Goal: Information Seeking & Learning: Find specific fact

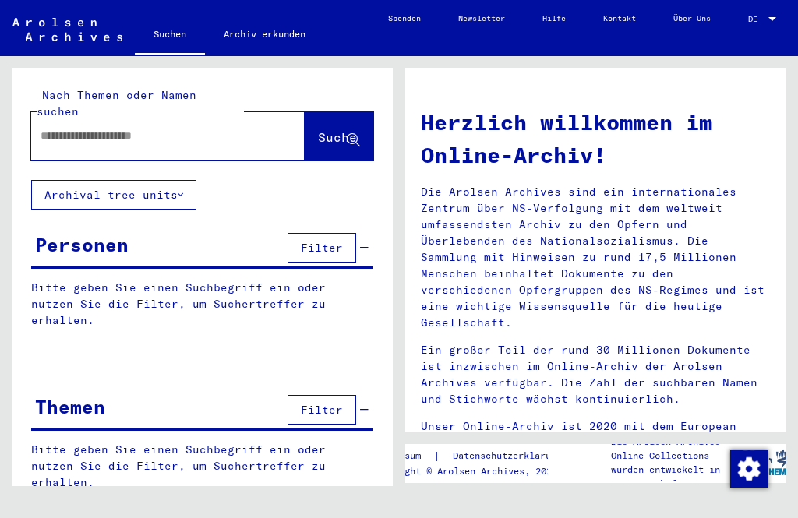
click at [91, 128] on input "text" at bounding box center [149, 136] width 217 height 16
type input "**********"
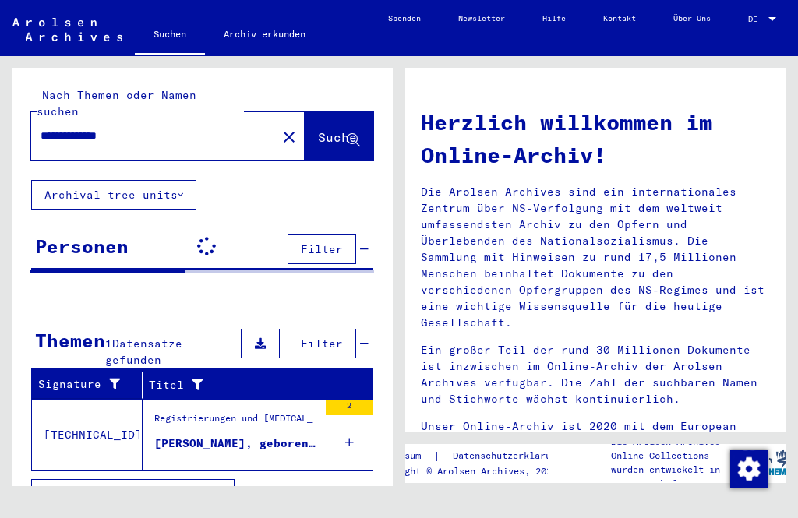
click at [318, 129] on span "Suche" at bounding box center [337, 137] width 39 height 16
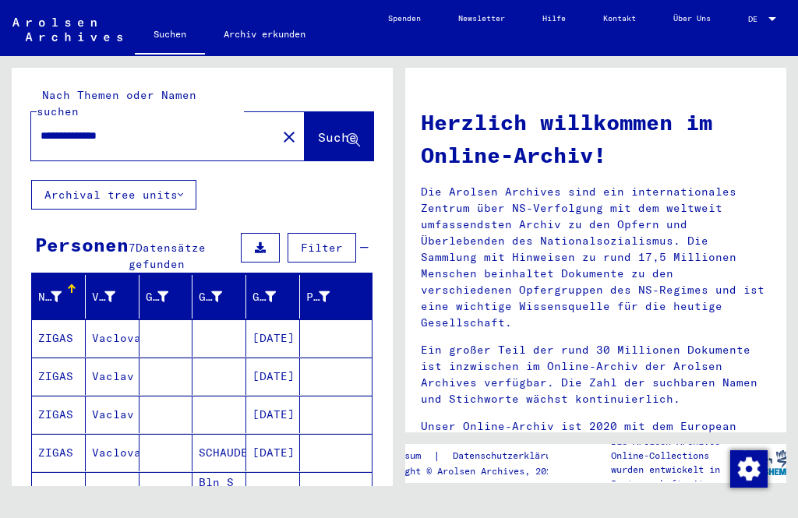
click at [54, 363] on mat-cell "ZIGAS" at bounding box center [59, 376] width 54 height 37
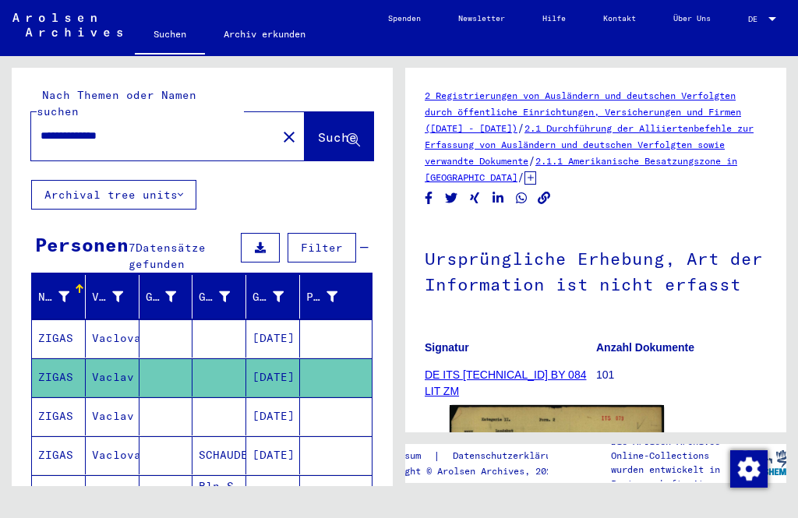
scroll to position [24, 0]
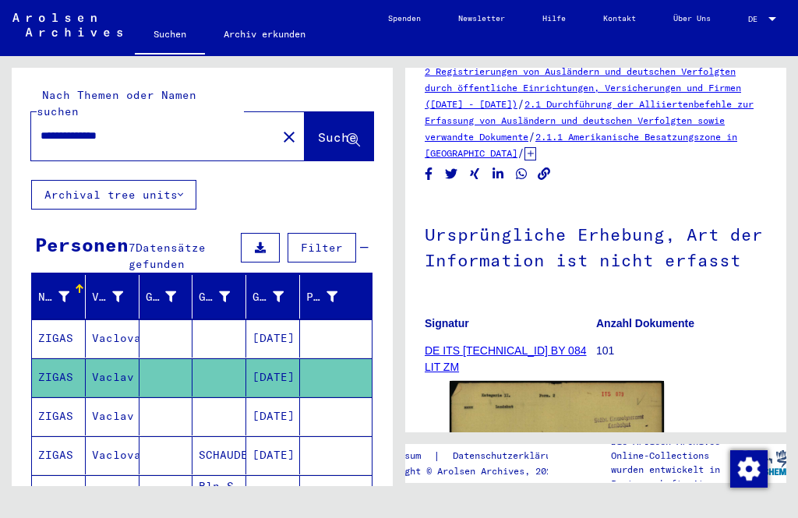
click at [500, 355] on link "DE ITS [TECHNICAL_ID] BY 084 LIT ZM" at bounding box center [505, 358] width 161 height 29
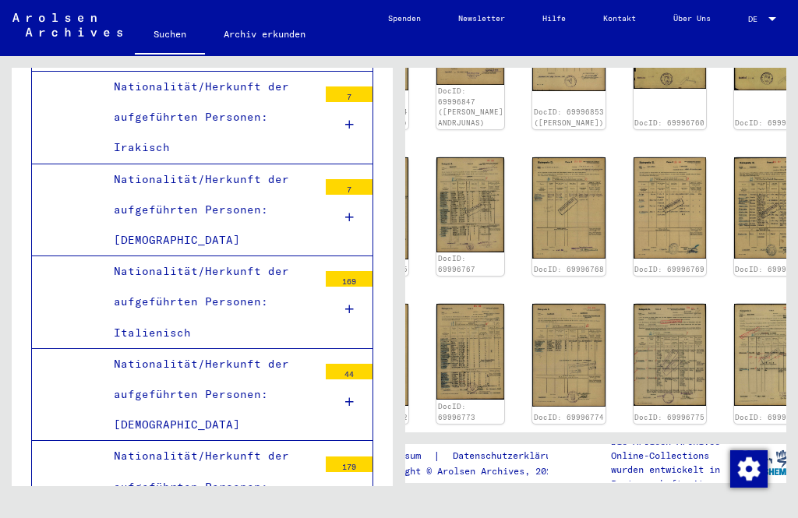
scroll to position [781, 114]
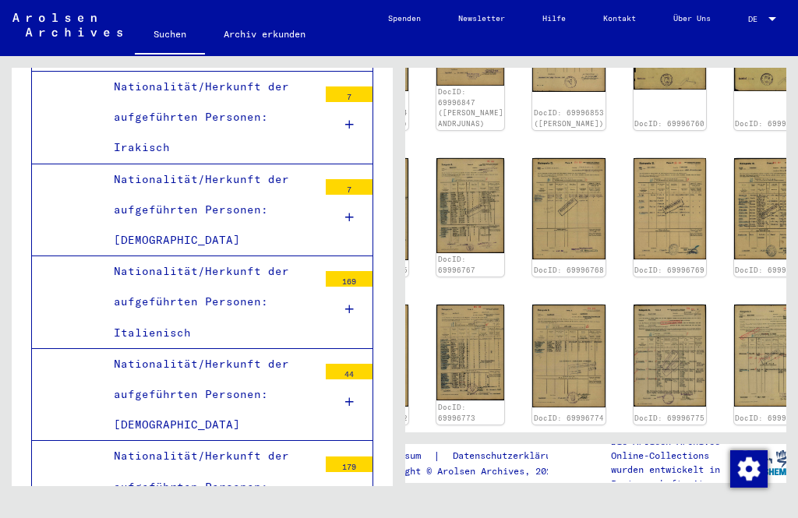
click at [606, 443] on icon "Next page" at bounding box center [600, 454] width 22 height 22
type input "*"
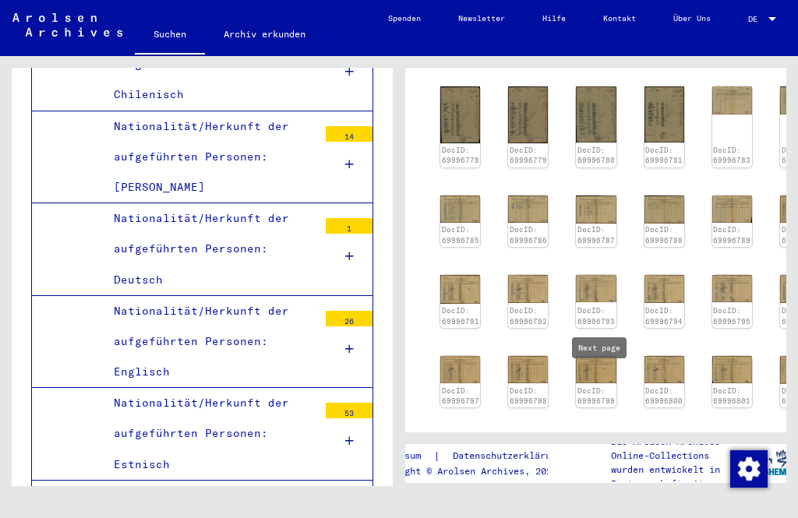
scroll to position [0, 0]
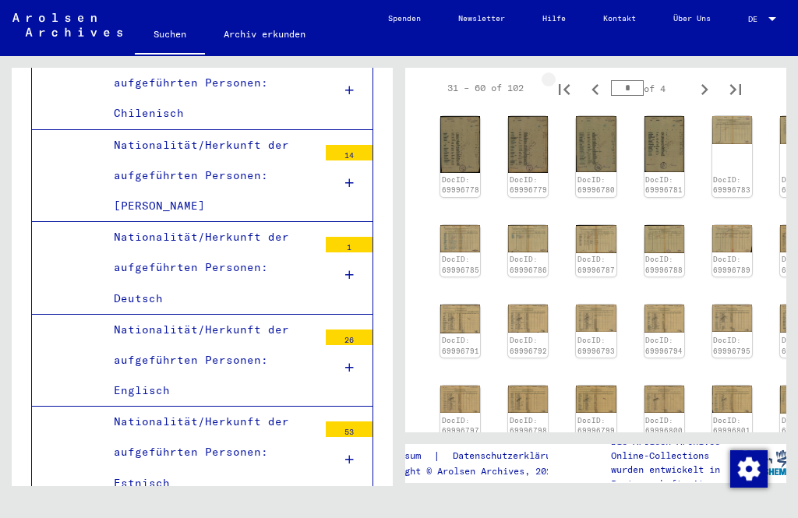
click at [576, 72] on button "First page" at bounding box center [564, 87] width 31 height 31
type input "*"
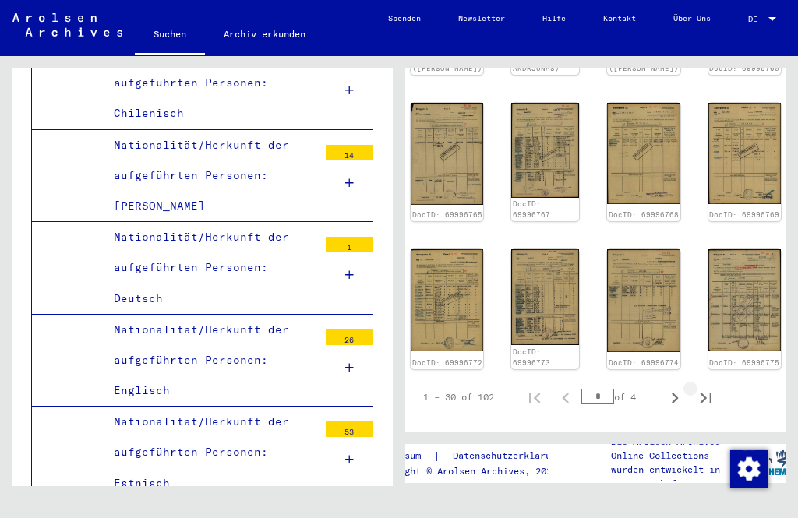
click at [721, 382] on button "Last page" at bounding box center [706, 397] width 31 height 31
type input "*"
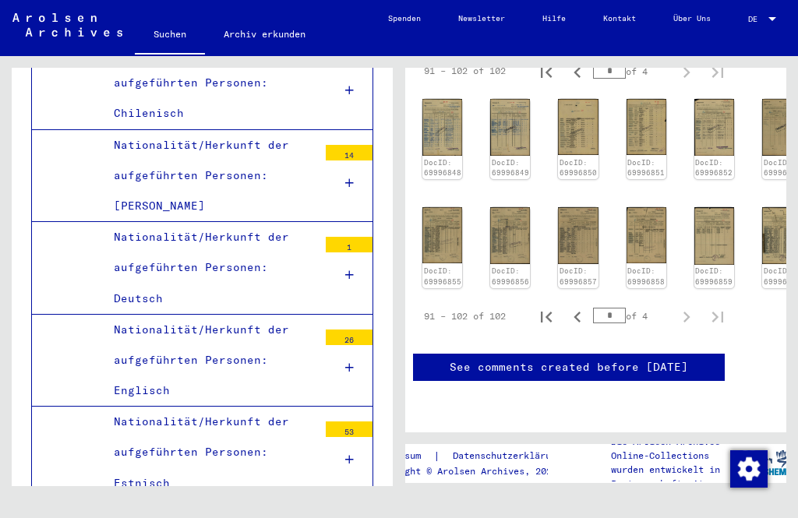
click at [447, 207] on img at bounding box center [442, 235] width 40 height 56
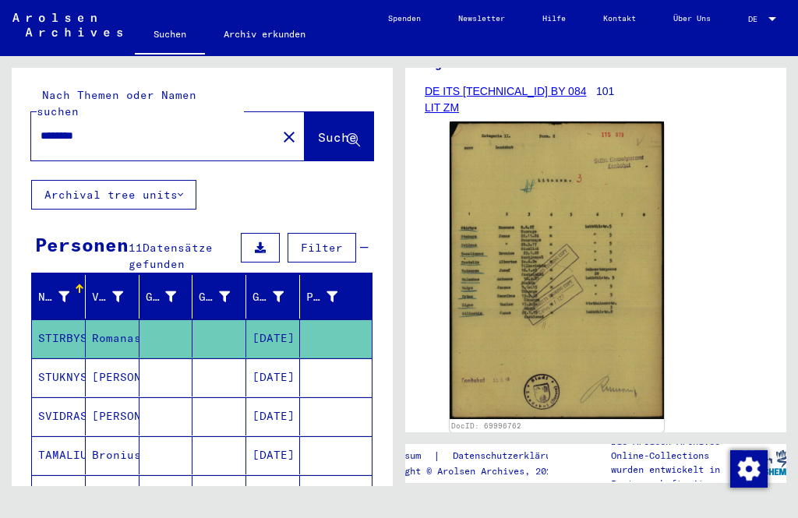
scroll to position [18, 0]
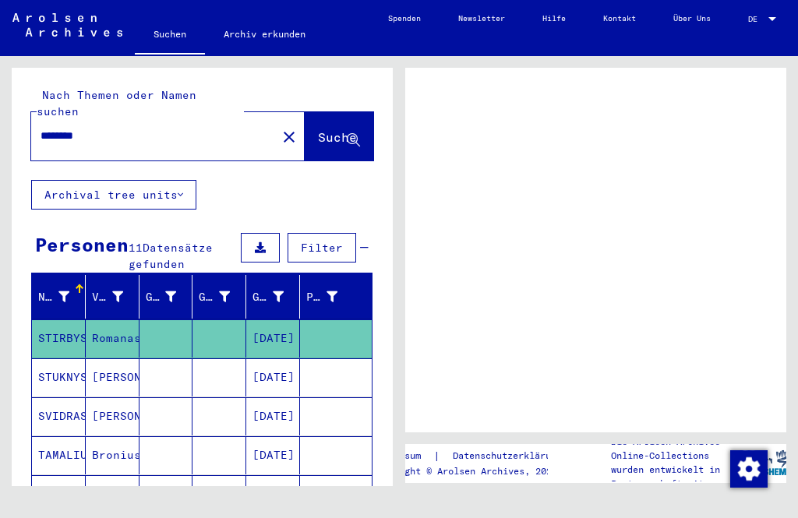
type input "**********"
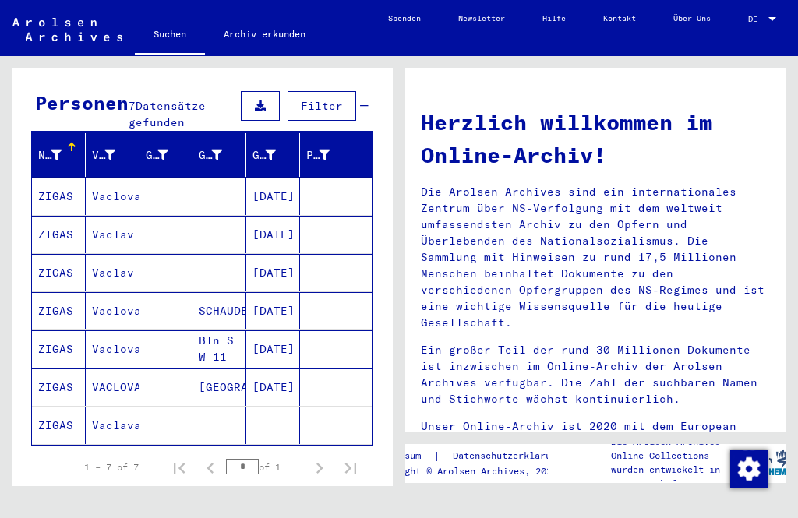
scroll to position [157, 0]
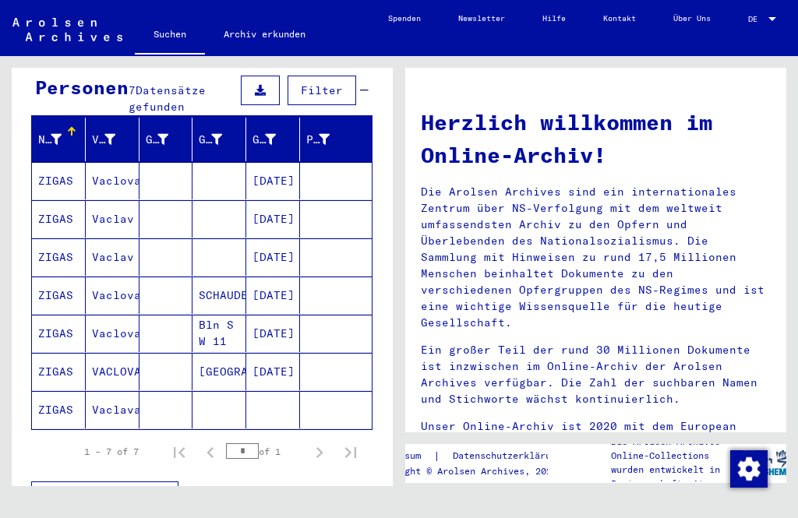
click at [106, 391] on mat-cell "Vaclavas" at bounding box center [113, 409] width 54 height 37
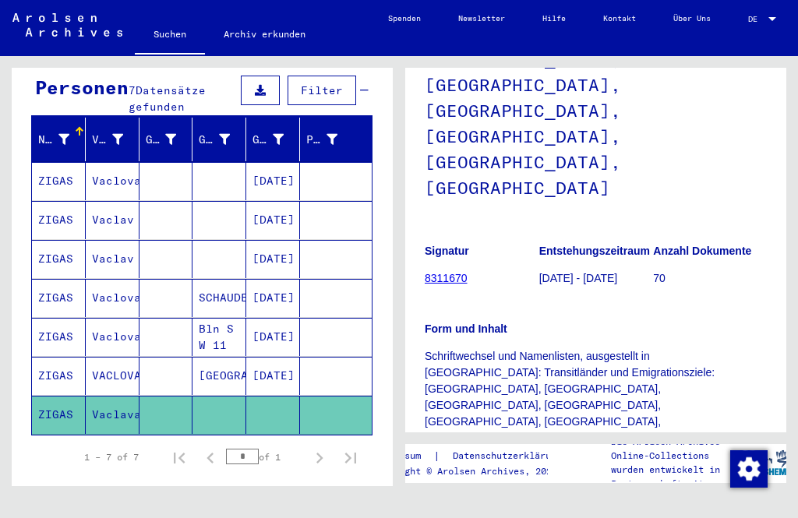
scroll to position [330, 0]
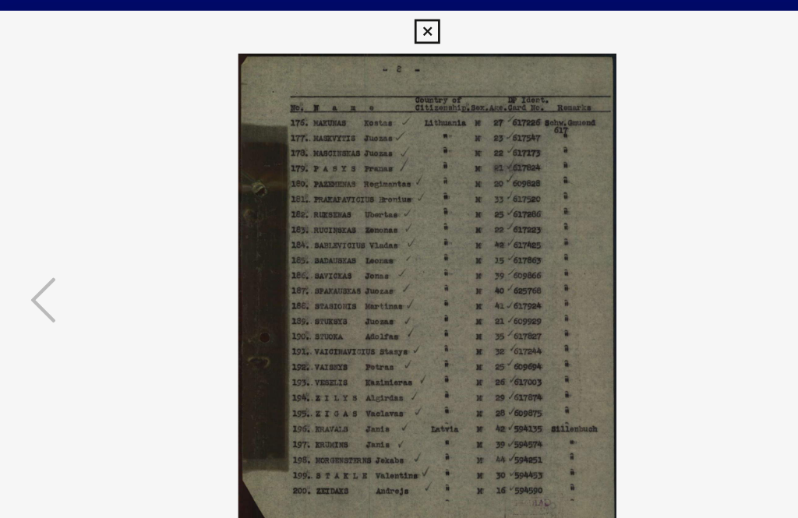
click at [109, 217] on icon at bounding box center [118, 218] width 19 height 37
click at [109, 219] on icon at bounding box center [118, 218] width 19 height 37
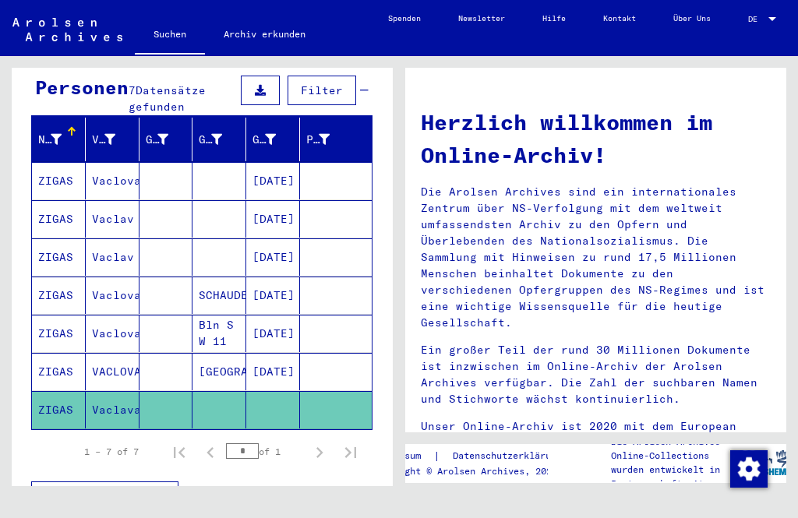
click at [122, 353] on mat-cell "VACLOVAS" at bounding box center [113, 371] width 54 height 37
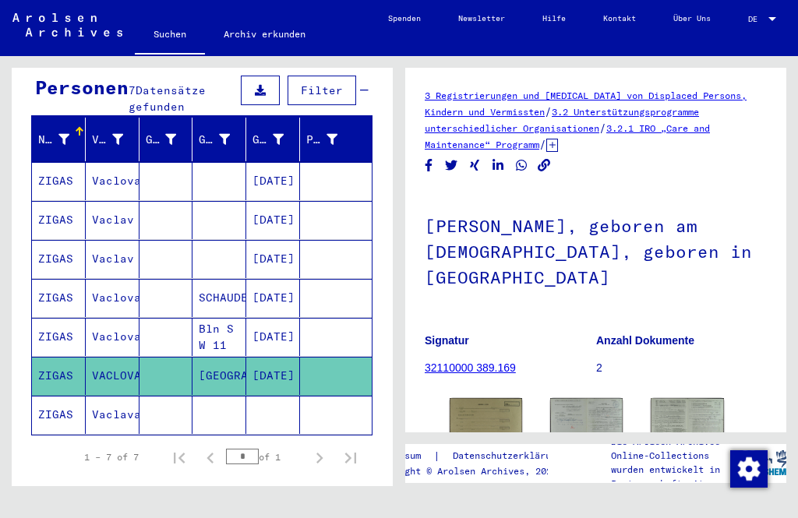
click at [91, 240] on mat-cell "Vaclav" at bounding box center [113, 259] width 54 height 38
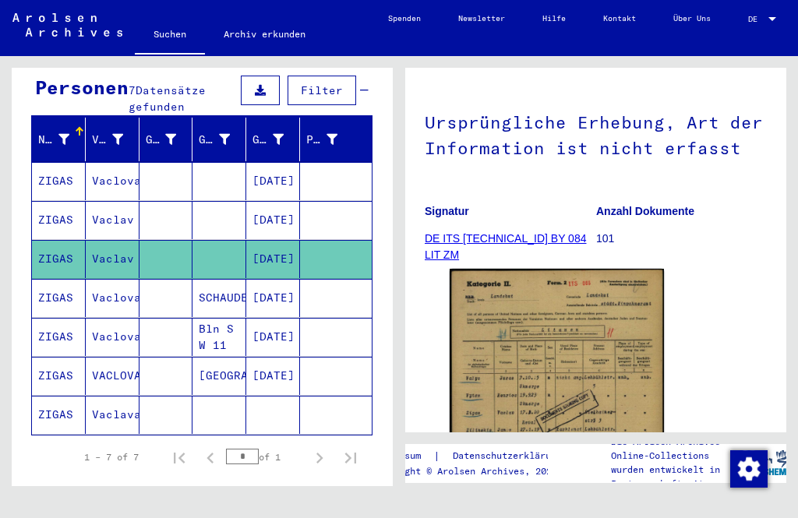
scroll to position [154, 0]
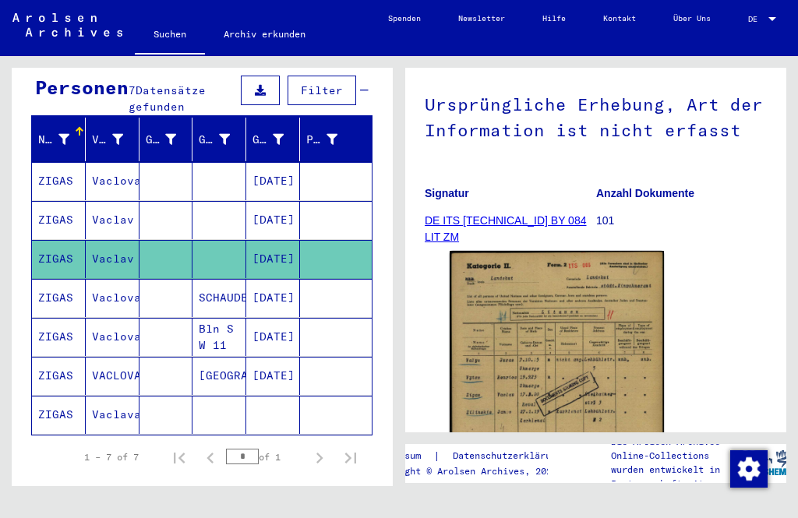
click at [585, 320] on img at bounding box center [557, 401] width 214 height 300
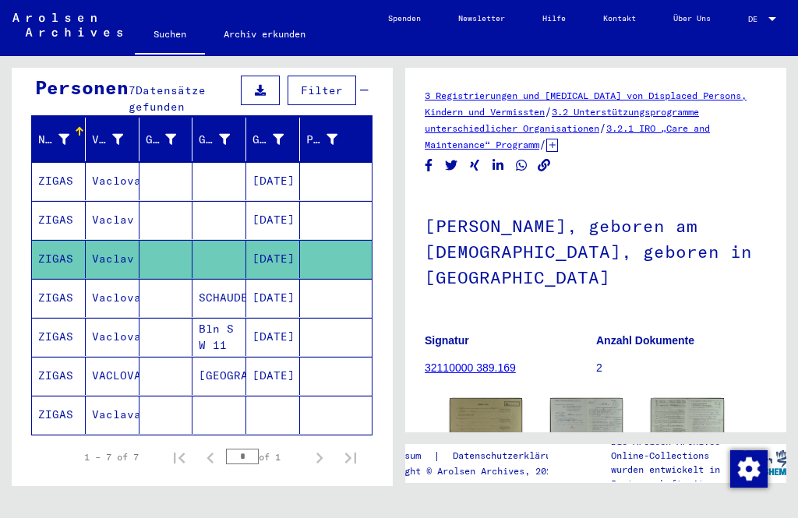
click at [117, 201] on mat-cell "Vaclav" at bounding box center [113, 220] width 54 height 38
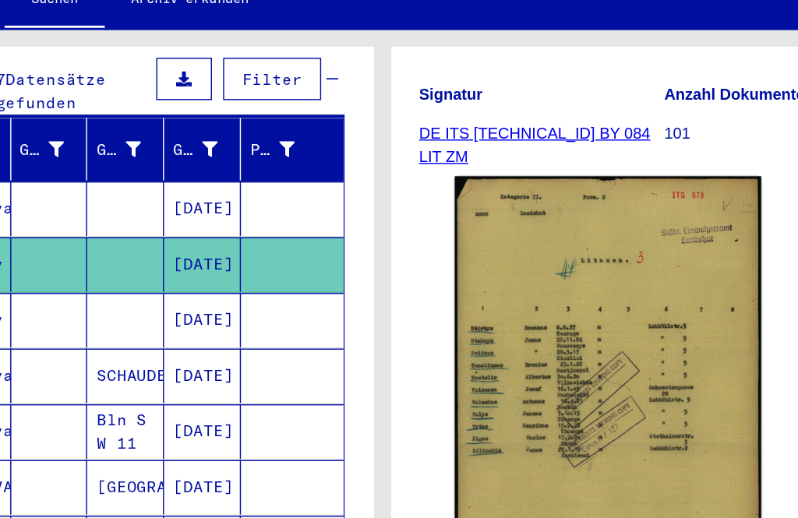
scroll to position [246, 0]
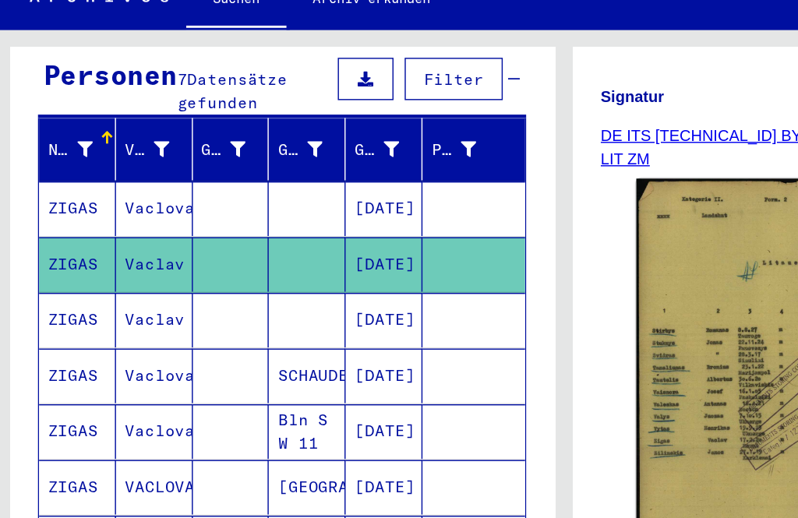
click at [102, 162] on mat-cell "Vaclovas" at bounding box center [113, 181] width 54 height 38
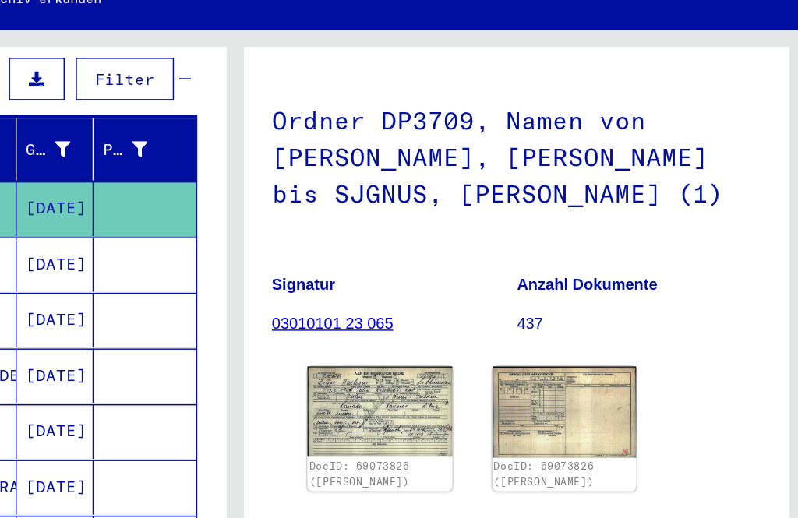
scroll to position [108, 0]
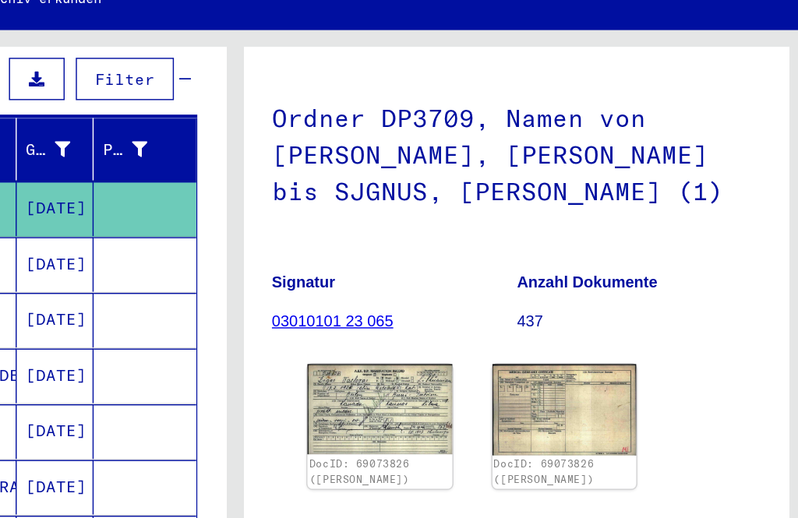
click at [450, 290] on img at bounding box center [500, 321] width 101 height 63
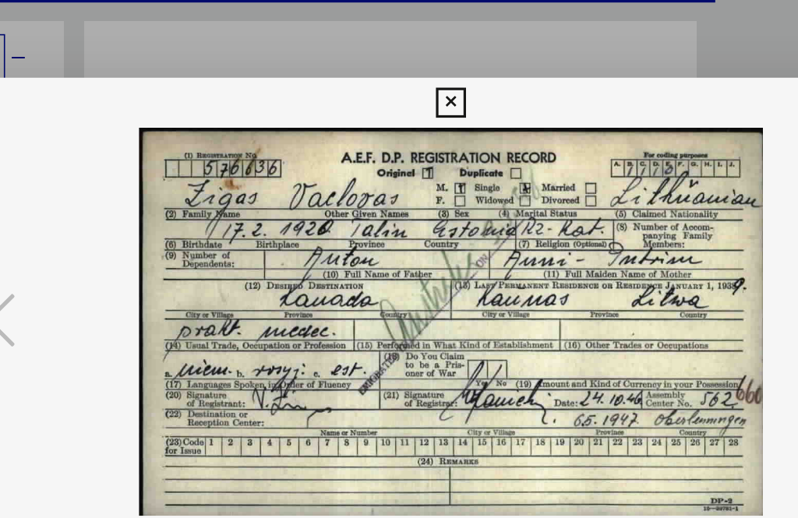
click at [109, 200] on icon at bounding box center [118, 218] width 19 height 37
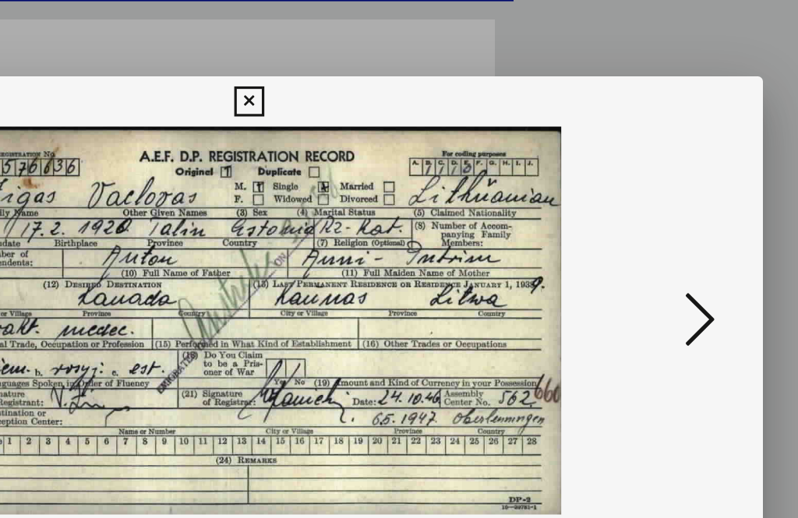
click at [670, 200] on icon at bounding box center [679, 218] width 19 height 37
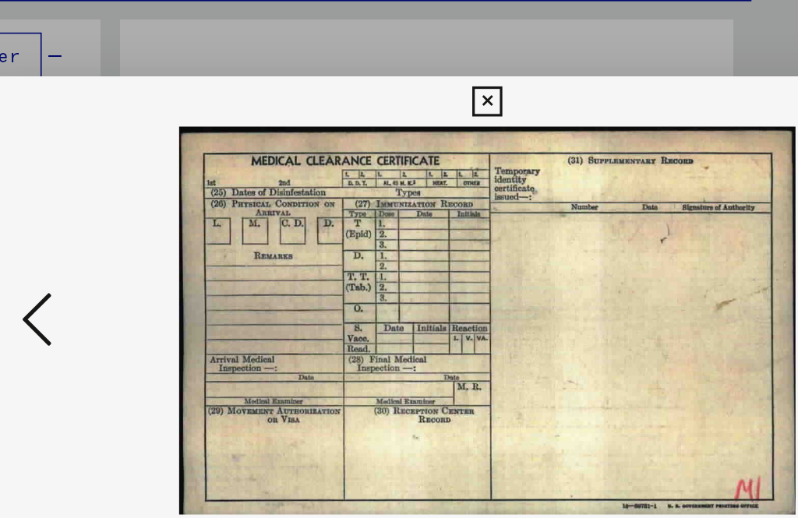
click at [109, 201] on icon at bounding box center [118, 218] width 19 height 37
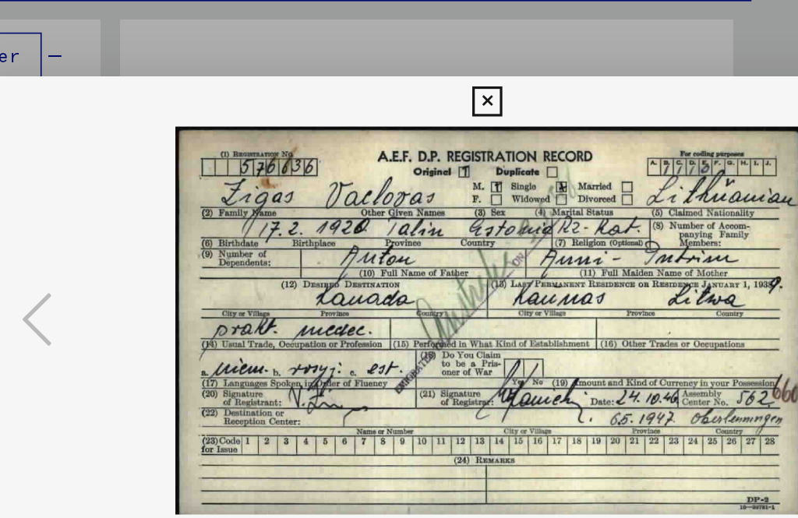
click at [109, 200] on icon at bounding box center [118, 218] width 19 height 37
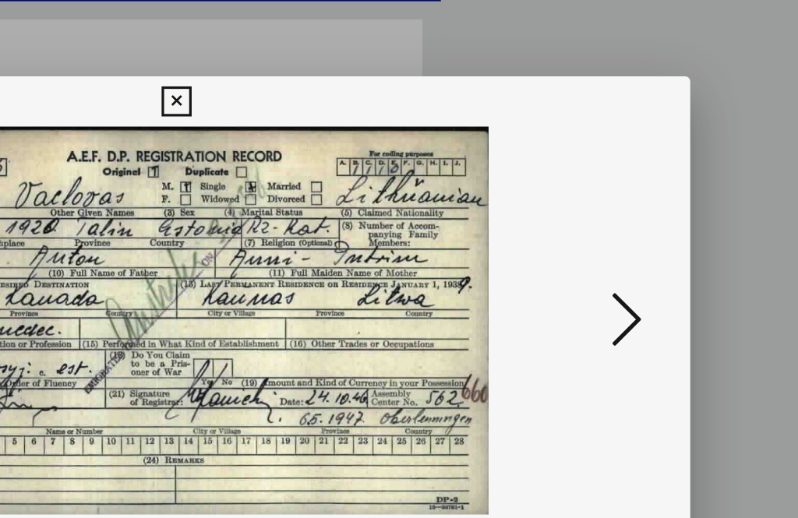
click at [408, 74] on icon at bounding box center [399, 83] width 18 height 19
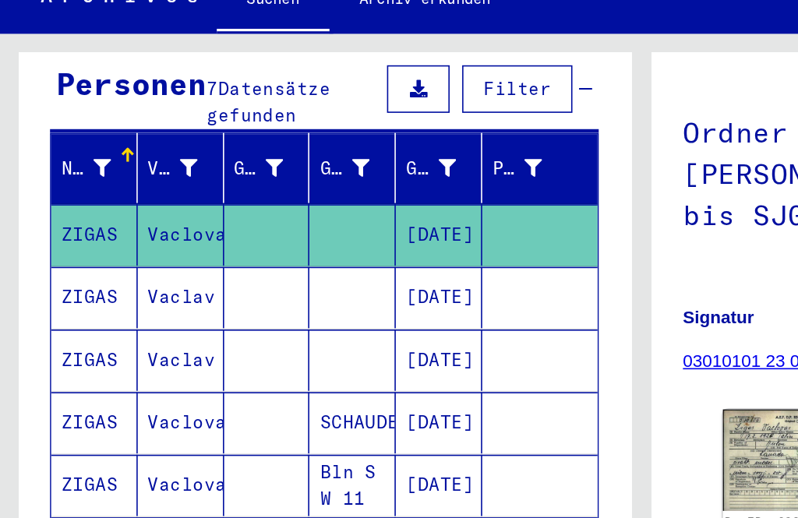
click at [65, 240] on mat-cell "ZIGAS" at bounding box center [59, 259] width 54 height 38
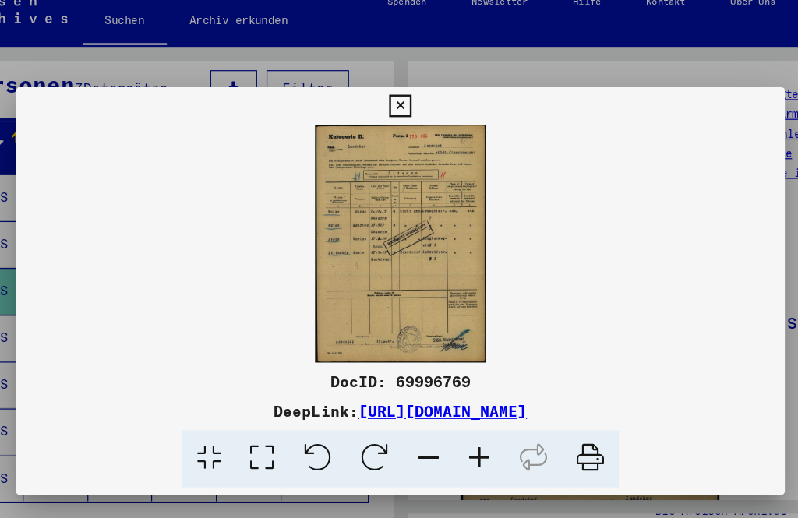
click at [408, 96] on icon at bounding box center [399, 105] width 18 height 19
